Goal: Transaction & Acquisition: Purchase product/service

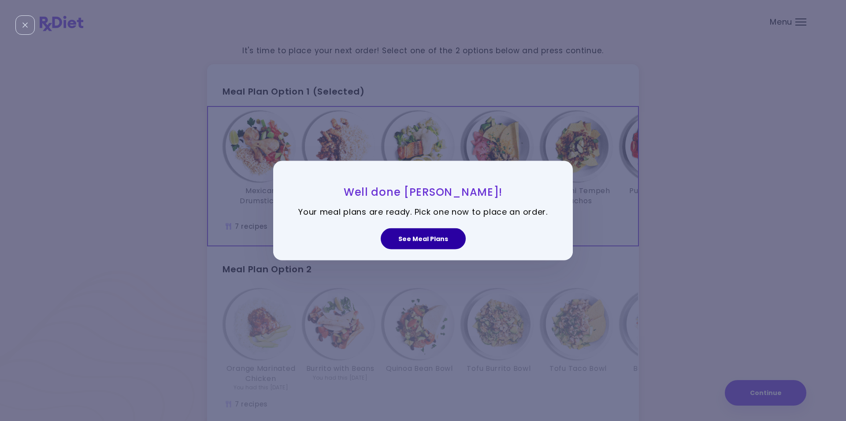
click at [408, 244] on button "See Meal Plans" at bounding box center [422, 239] width 85 height 21
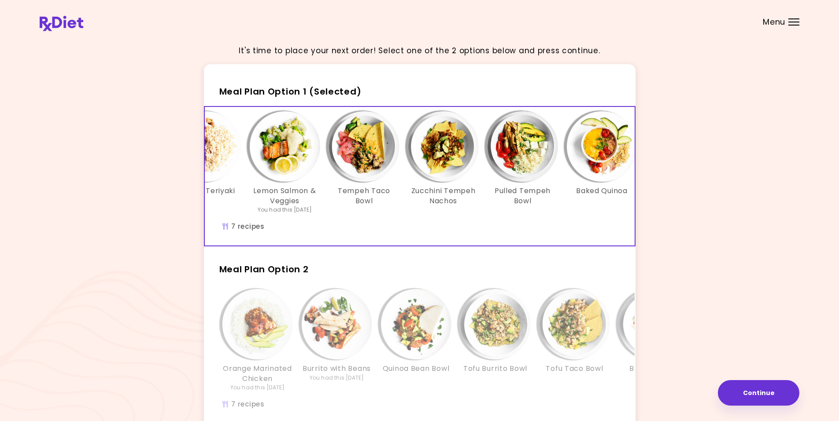
scroll to position [0, 151]
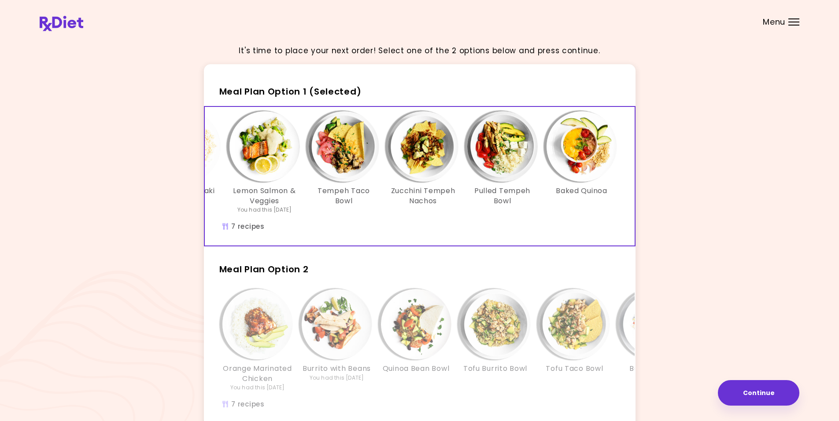
drag, startPoint x: 383, startPoint y: 225, endPoint x: 362, endPoint y: 226, distance: 20.3
click at [362, 226] on div "Mexican Drumsticks Salmon Teriyaki Lemon Salmon & Veggies You had this [DATE] T…" at bounding box center [343, 176] width 581 height 139
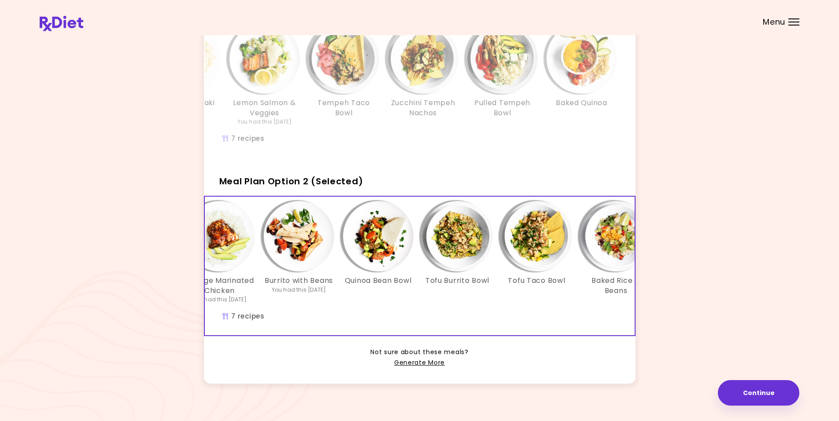
scroll to position [0, 0]
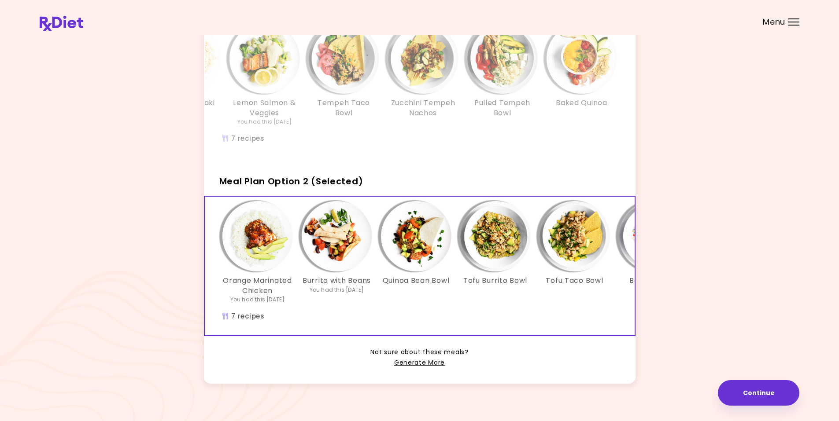
click at [292, 130] on div "Mexican Drumsticks Salmon Teriyaki Lemon Salmon & Veggies You had this [DATE] T…" at bounding box center [343, 78] width 555 height 111
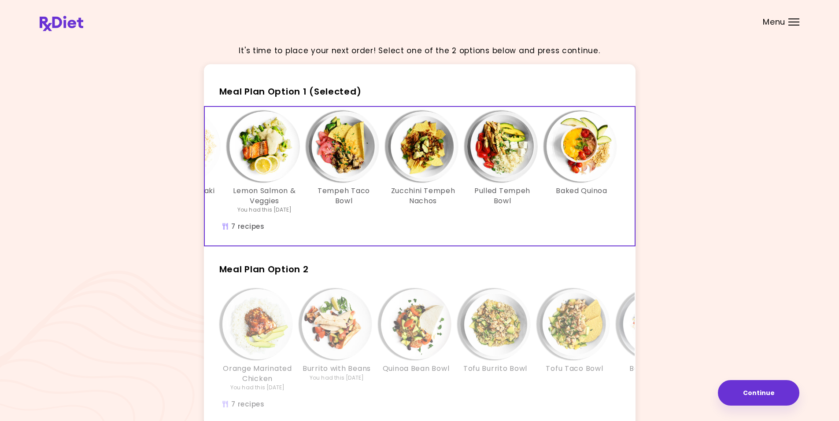
click at [401, 222] on div "Mexican Drumsticks Salmon Teriyaki Lemon Salmon & Veggies You had this [DATE] T…" at bounding box center [343, 166] width 555 height 111
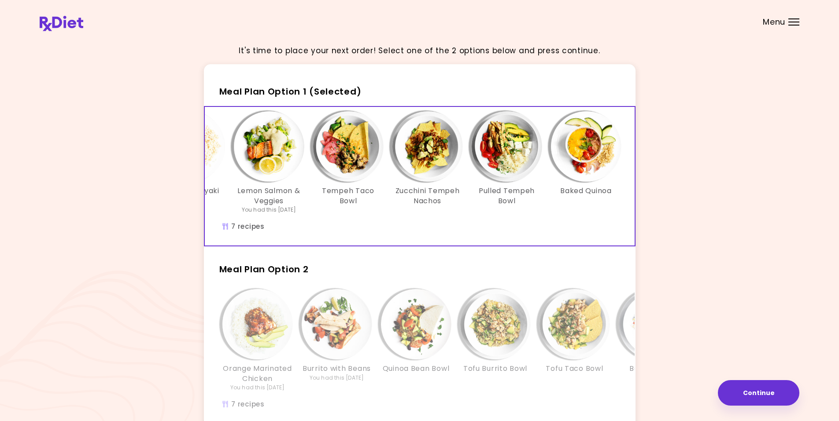
scroll to position [0, 151]
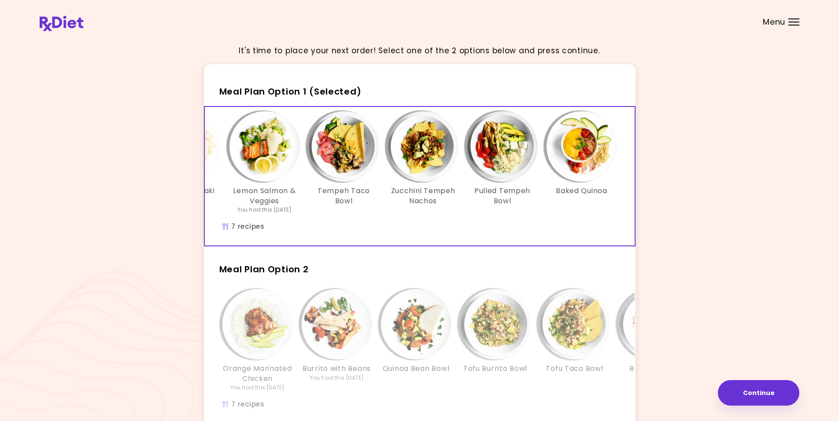
click at [595, 172] on img "Info - Baked Quinoa - Meal Plan Option 1 (Selected)" at bounding box center [582, 146] width 70 height 70
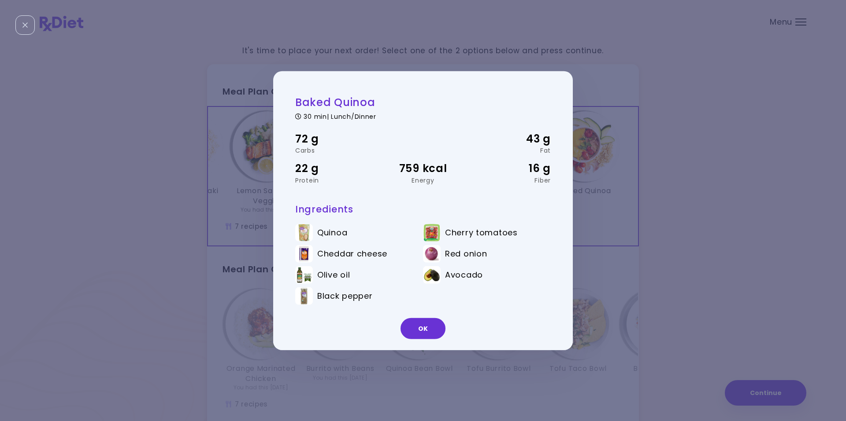
click at [421, 328] on button "OK" at bounding box center [422, 328] width 45 height 21
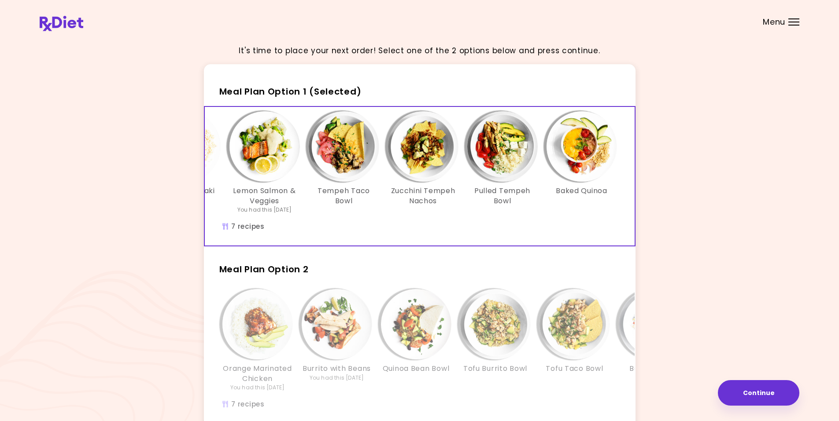
click at [499, 165] on img "Info - Pulled Tempeh Bowl - Meal Plan Option 1 (Selected)" at bounding box center [502, 146] width 70 height 70
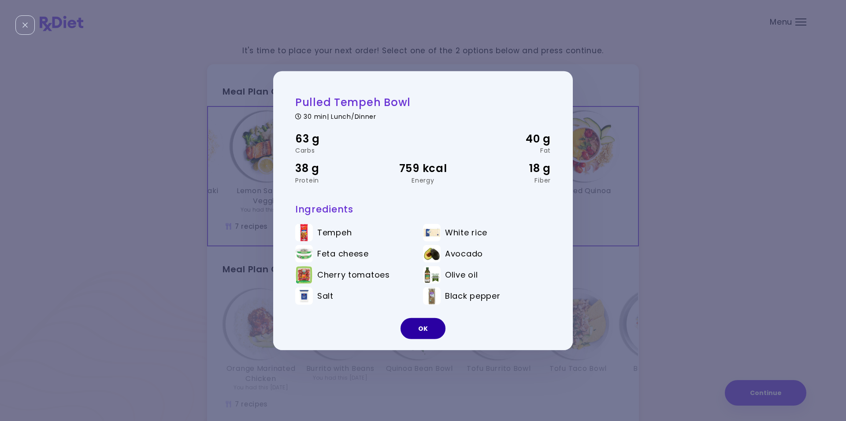
click at [421, 328] on button "OK" at bounding box center [422, 328] width 45 height 21
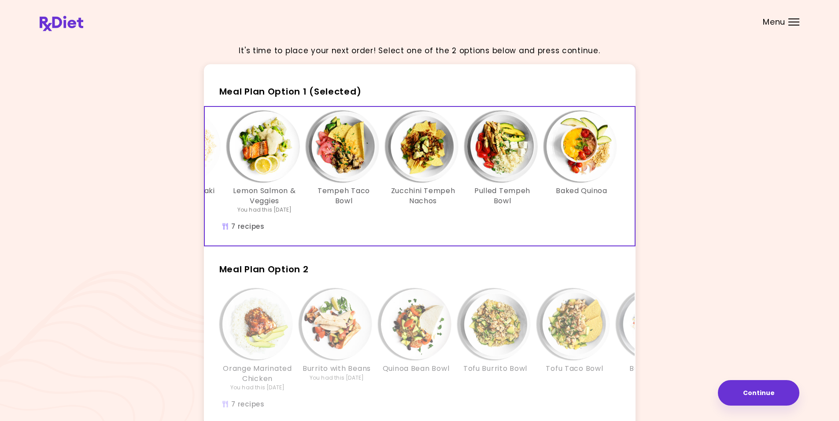
click at [413, 155] on img "Info - Zucchini Tempeh Nachos - Meal Plan Option 1 (Selected)" at bounding box center [423, 146] width 70 height 70
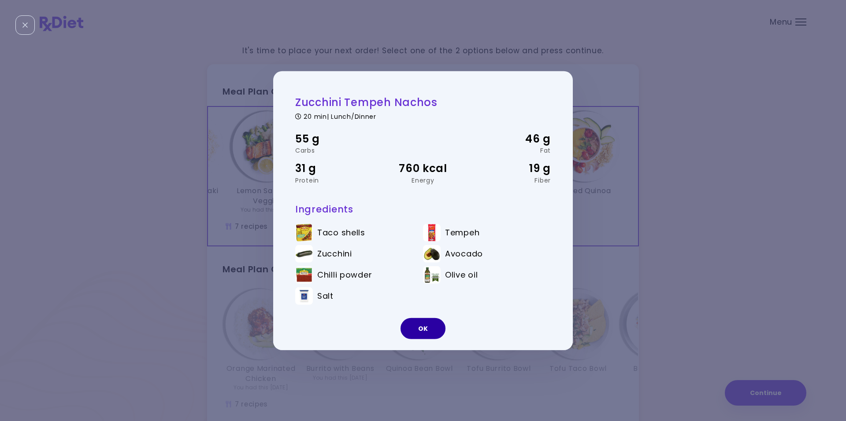
click at [424, 327] on button "OK" at bounding box center [422, 328] width 45 height 21
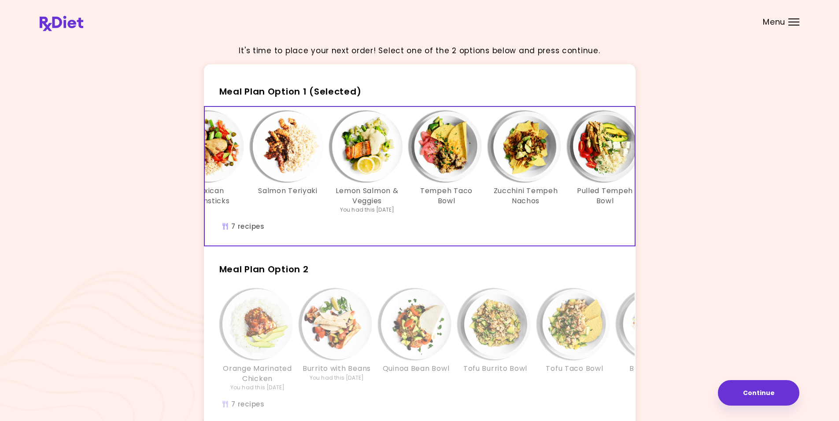
scroll to position [0, 0]
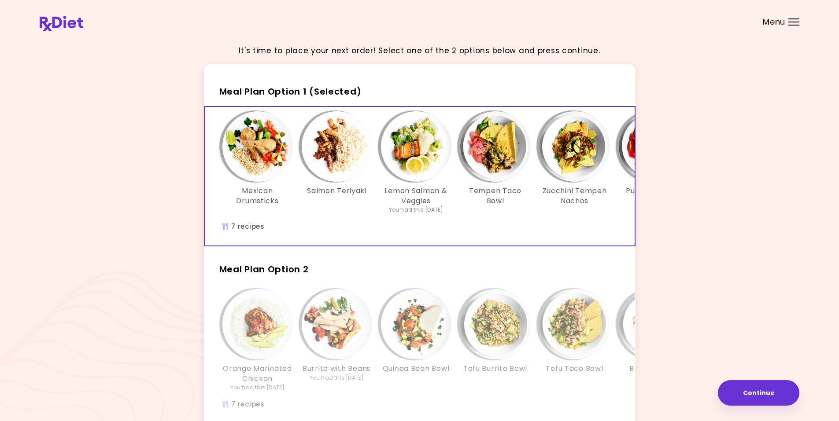
click at [244, 155] on img "Info - Mexican Drumsticks - Meal Plan Option 1 (Selected)" at bounding box center [257, 146] width 70 height 70
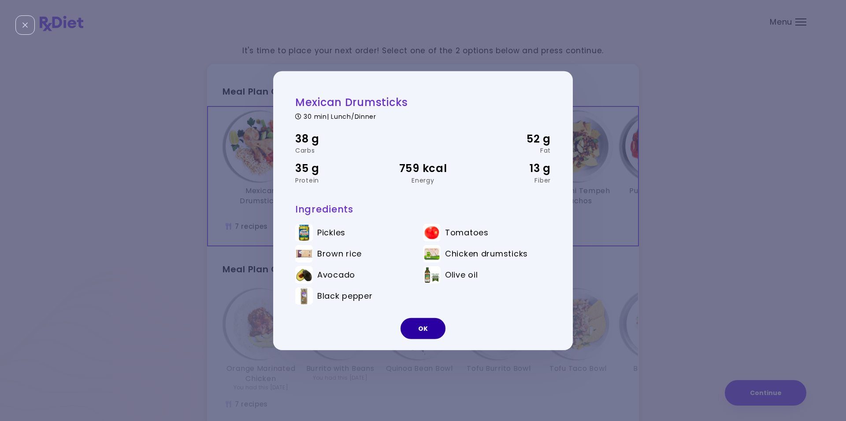
click at [418, 331] on button "OK" at bounding box center [422, 328] width 45 height 21
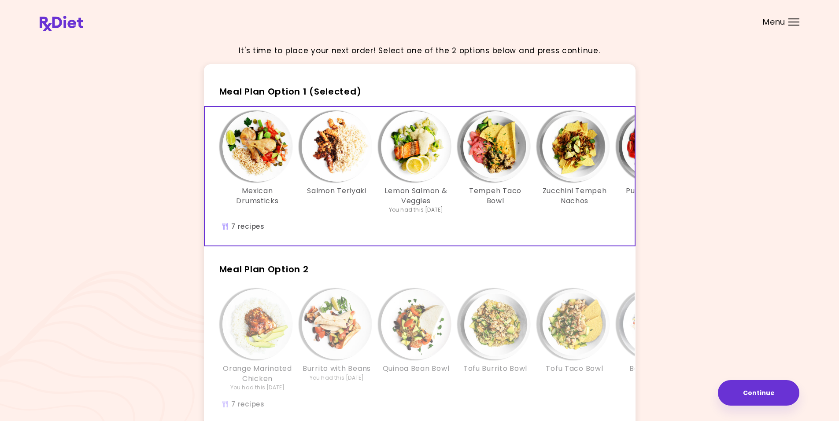
click at [343, 135] on img "Info - Salmon Teriyaki - Meal Plan Option 1 (Selected)" at bounding box center [337, 146] width 70 height 70
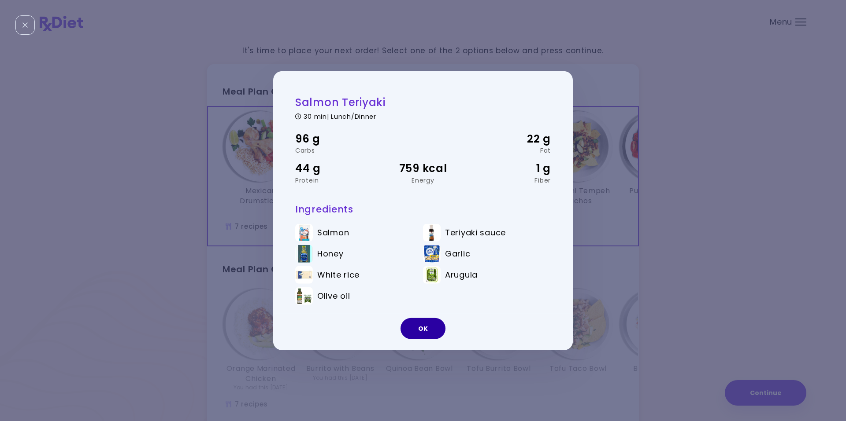
click at [422, 324] on button "OK" at bounding box center [422, 328] width 45 height 21
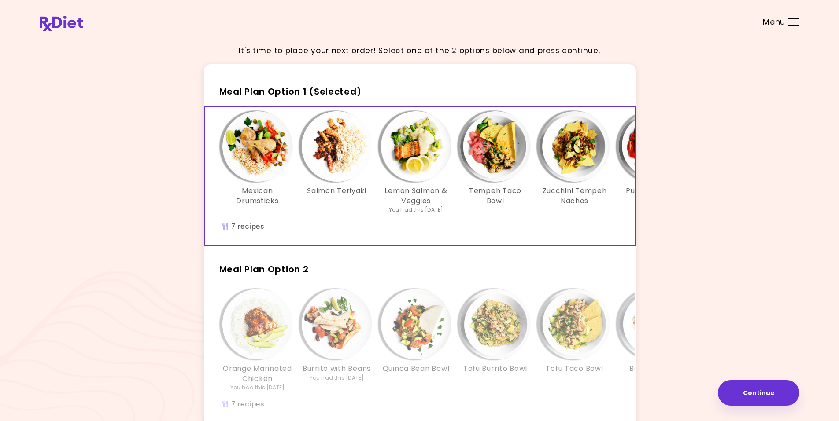
click at [421, 157] on img "Info - Lemon Salmon & Veggies - Meal Plan Option 1 (Selected)" at bounding box center [416, 146] width 70 height 70
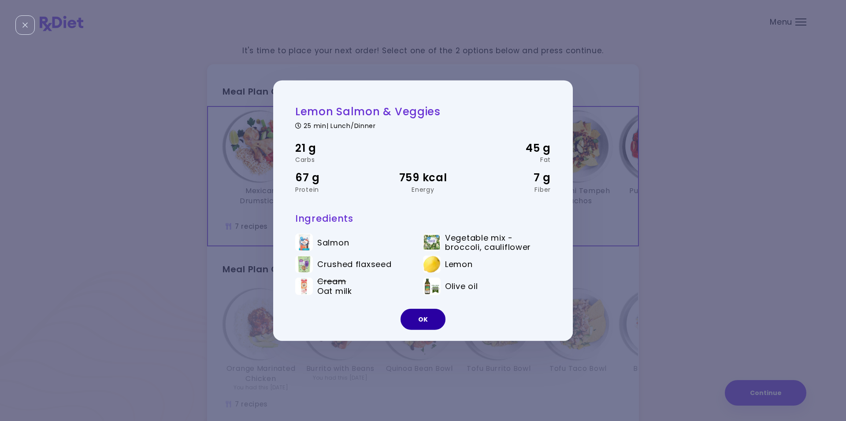
click at [424, 319] on button "OK" at bounding box center [422, 319] width 45 height 21
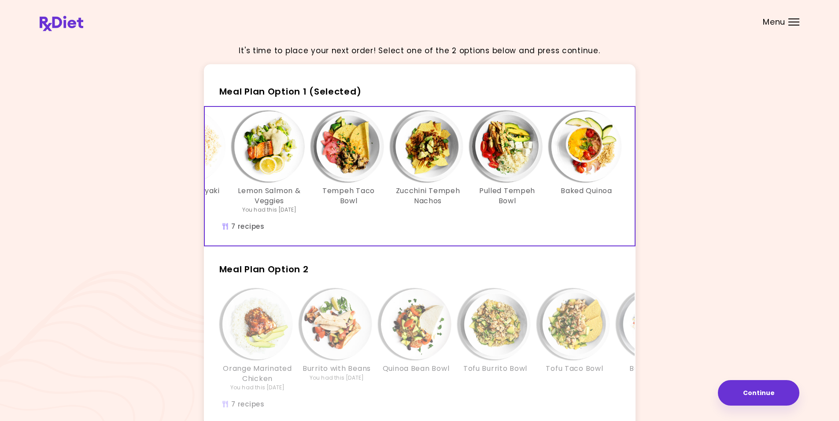
scroll to position [0, 151]
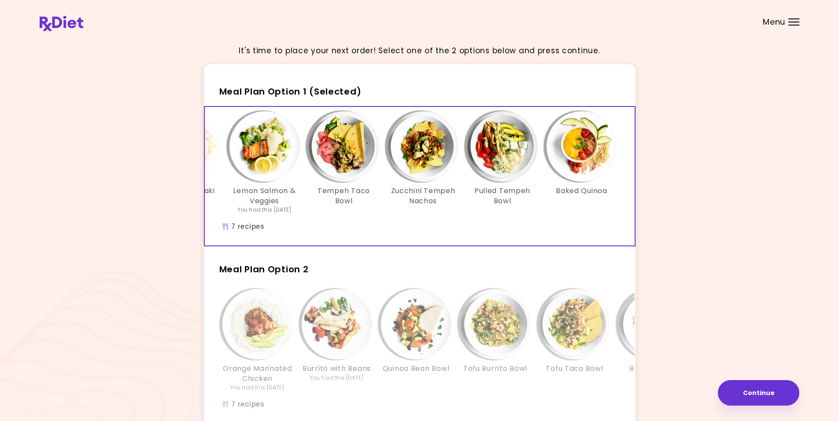
click at [425, 217] on div "Mexican Drumsticks Salmon Teriyaki Lemon Salmon & Veggies You had this [DATE] T…" at bounding box center [343, 166] width 555 height 111
click at [744, 394] on button "Continue" at bounding box center [758, 393] width 81 height 26
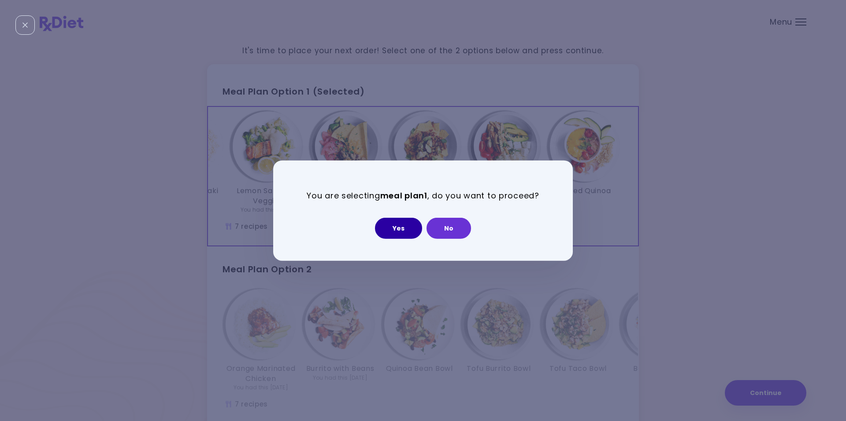
click at [396, 229] on button "Yes" at bounding box center [398, 228] width 47 height 21
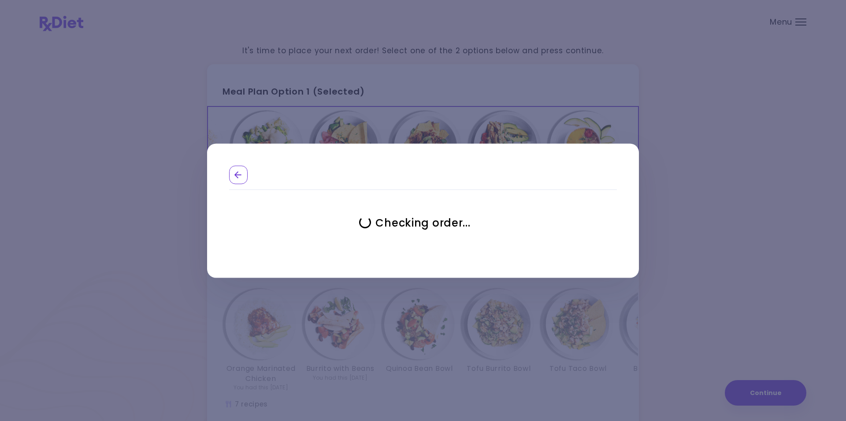
select select "**********"
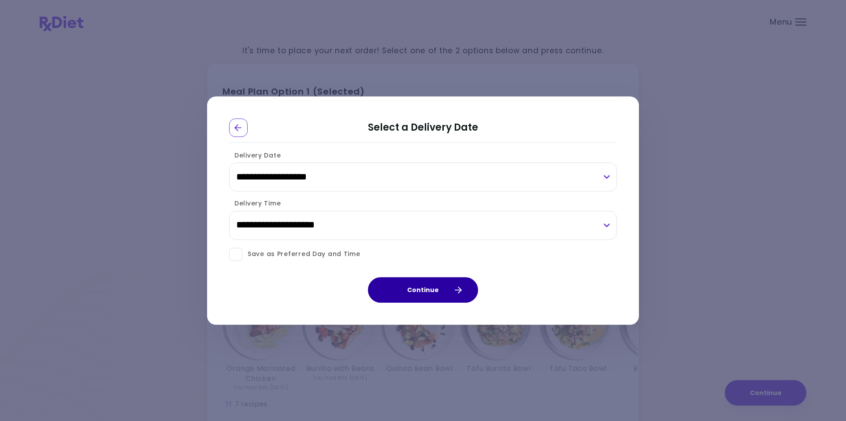
click at [426, 291] on button "Continue" at bounding box center [423, 290] width 110 height 26
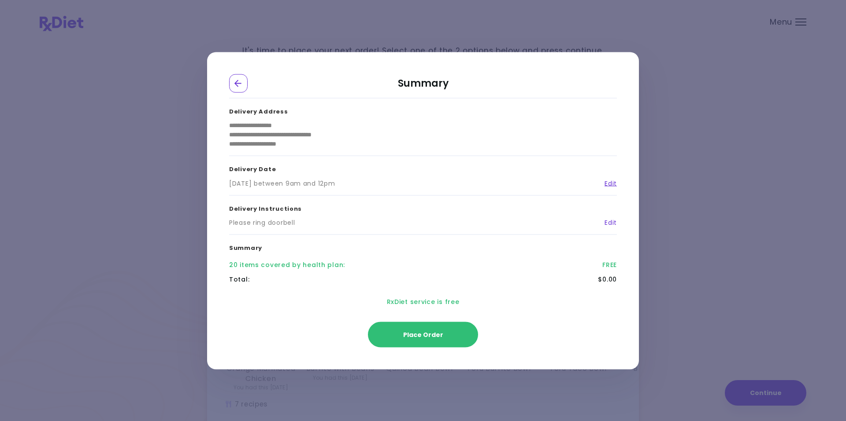
click at [610, 222] on link "Edit" at bounding box center [607, 222] width 19 height 9
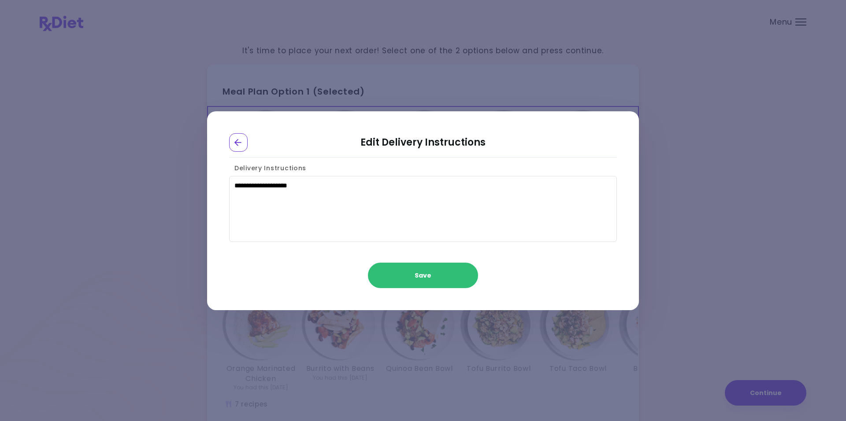
click at [315, 188] on textarea "**********" at bounding box center [423, 209] width 388 height 66
type textarea "*"
click at [372, 188] on textarea "**********" at bounding box center [423, 209] width 388 height 66
type textarea "**********"
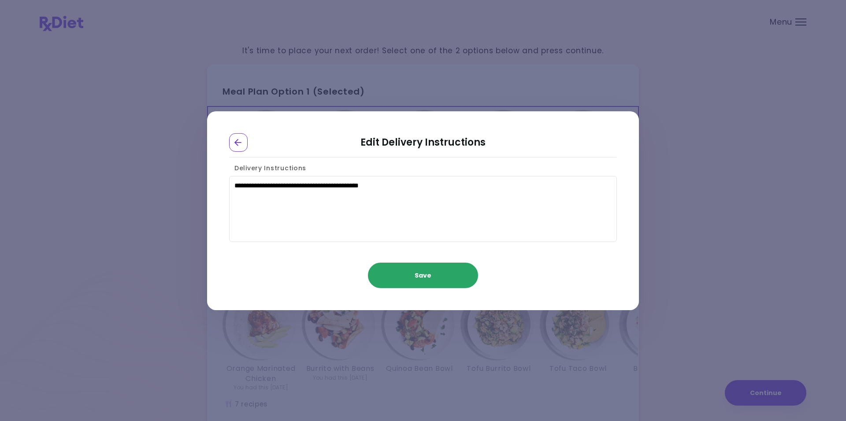
click at [418, 281] on button "Save" at bounding box center [423, 276] width 110 height 26
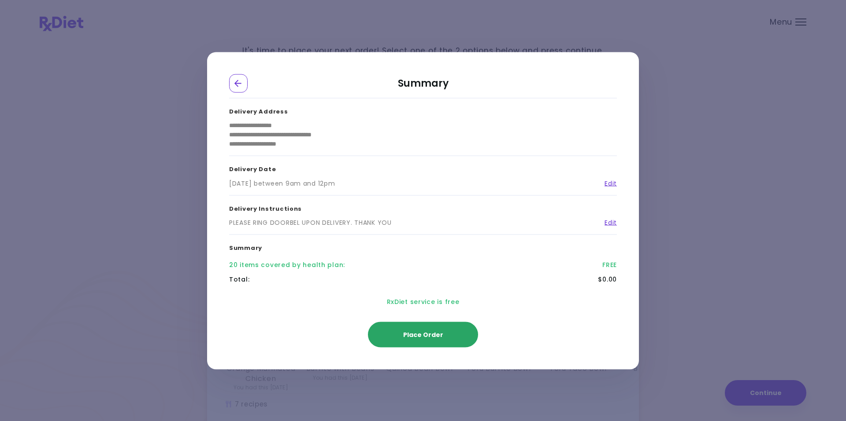
click at [414, 336] on span "Place Order" at bounding box center [423, 334] width 40 height 9
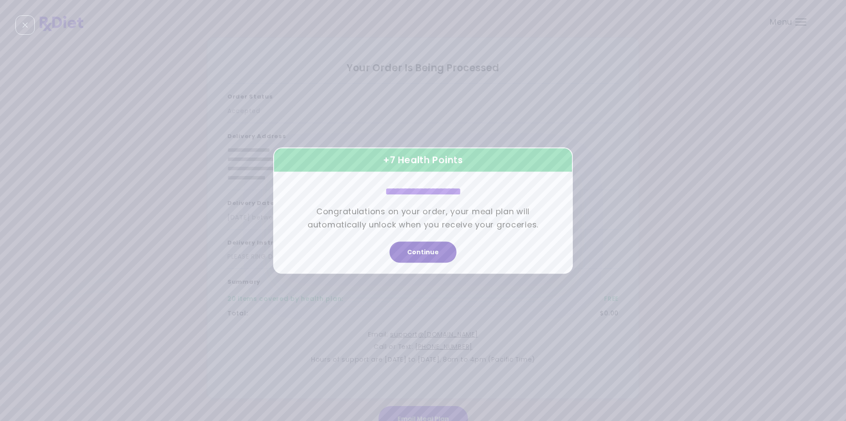
click at [417, 255] on button "Continue" at bounding box center [422, 252] width 67 height 21
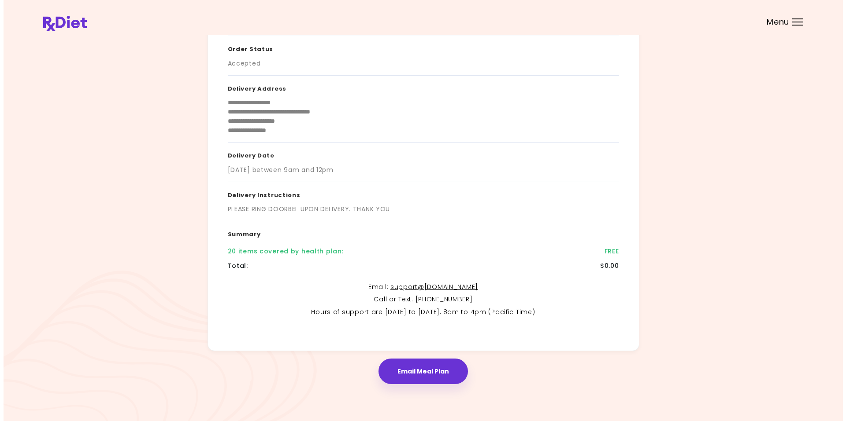
scroll to position [48, 0]
click at [410, 373] on button "Email Meal Plan" at bounding box center [419, 371] width 89 height 26
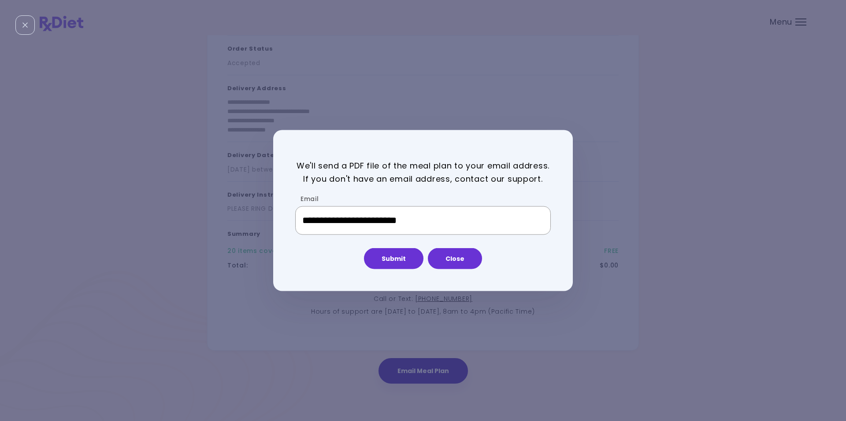
type input "**********"
click at [393, 263] on button "Submit" at bounding box center [393, 258] width 59 height 21
